Goal: Task Accomplishment & Management: Manage account settings

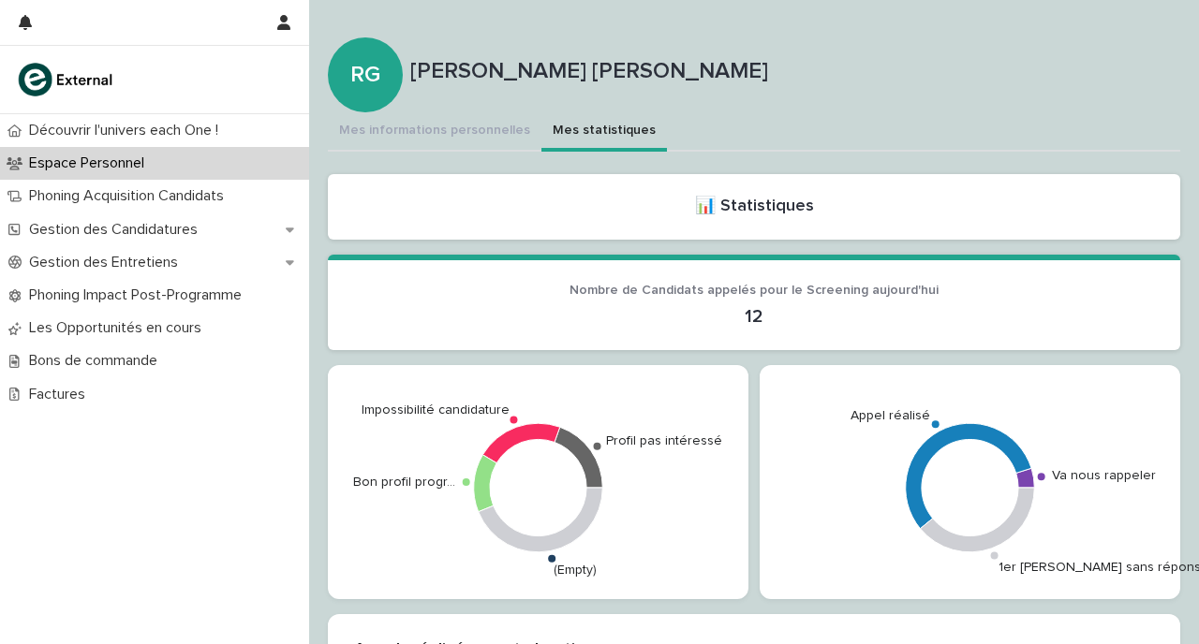
click at [607, 124] on button "Mes statistiques" at bounding box center [603, 131] width 125 height 39
click at [455, 135] on button "Mes informations personnelles" at bounding box center [435, 131] width 214 height 39
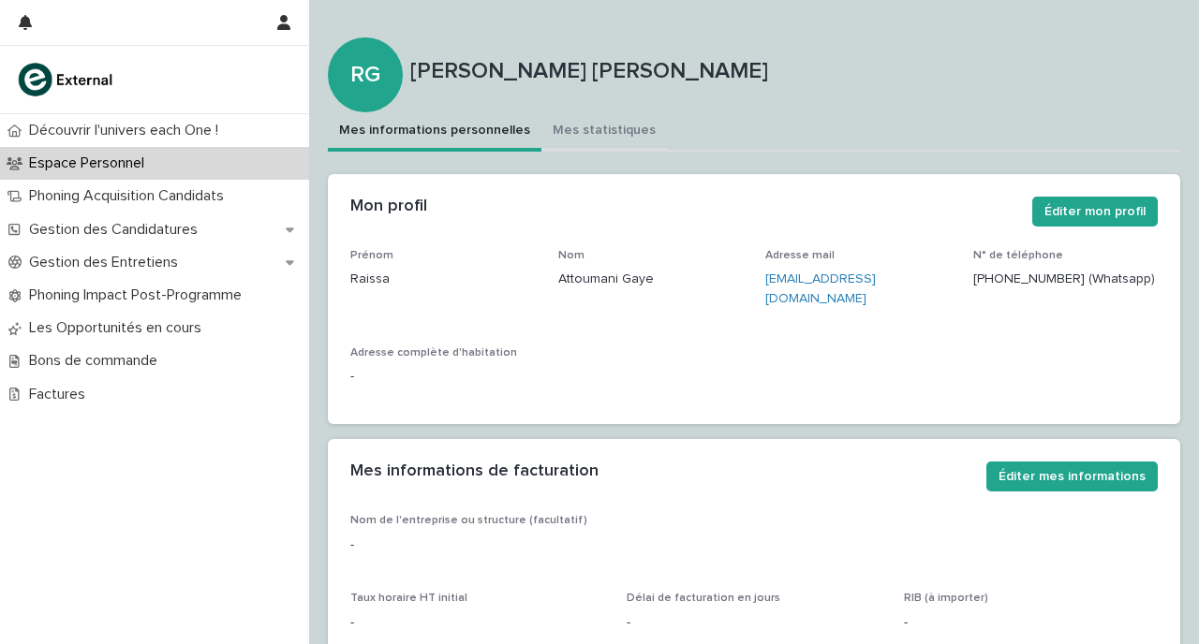
click at [546, 118] on button "Mes statistiques" at bounding box center [603, 131] width 125 height 39
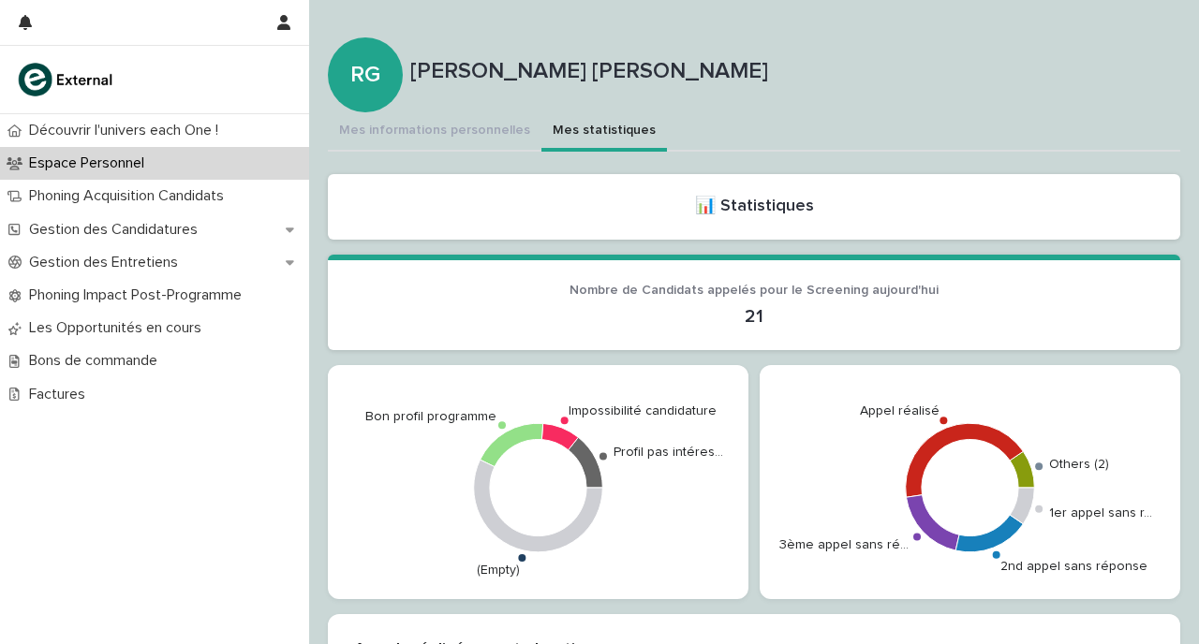
click at [491, 134] on button "Mes informations personnelles" at bounding box center [435, 131] width 214 height 39
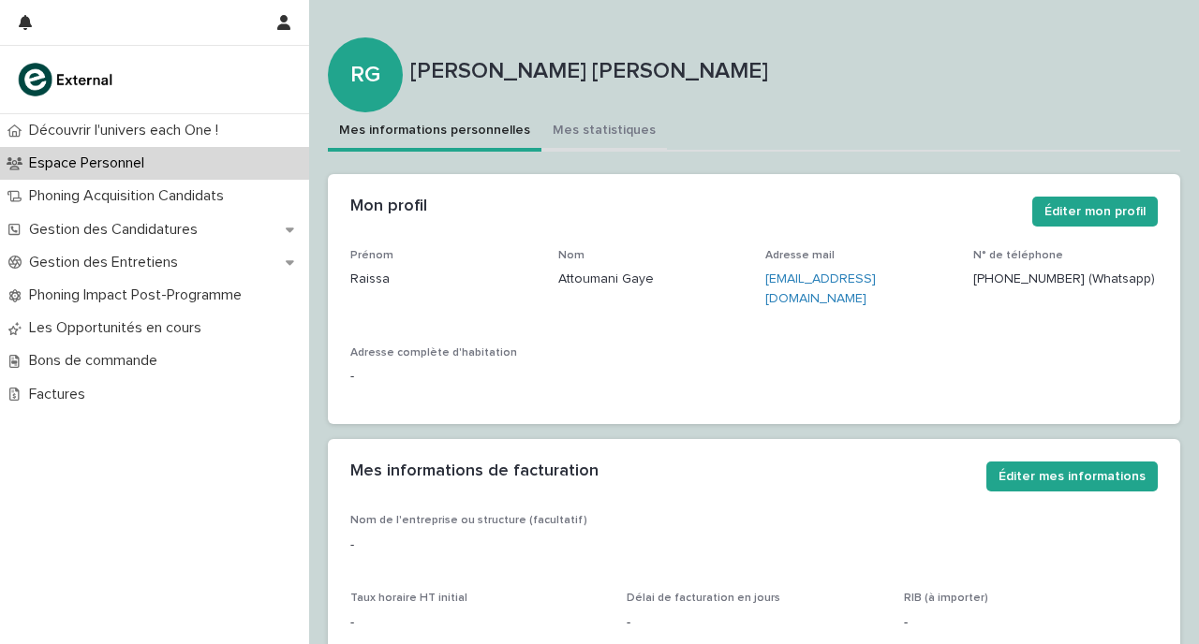
click at [576, 125] on button "Mes statistiques" at bounding box center [603, 131] width 125 height 39
